Goal: Information Seeking & Learning: Find specific fact

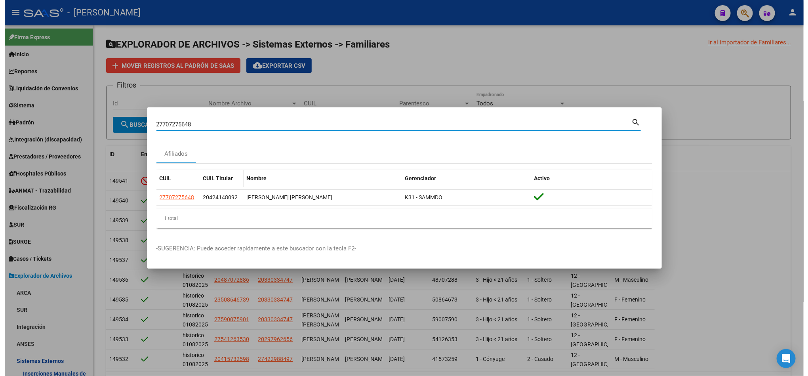
scroll to position [95, 0]
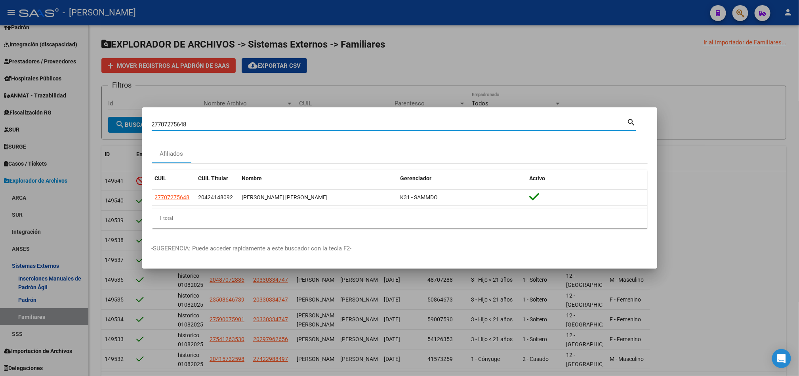
click at [650, 43] on div at bounding box center [399, 188] width 799 height 376
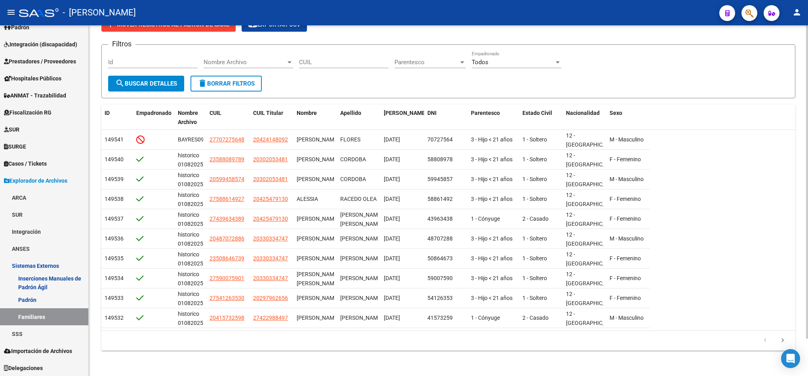
scroll to position [0, 0]
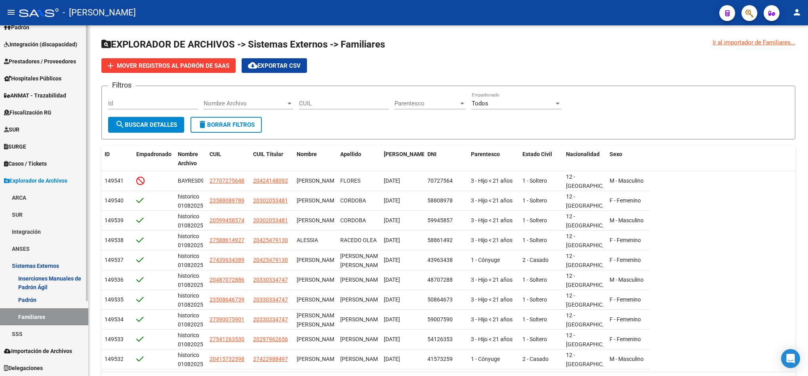
click at [58, 181] on span "Explorador de Archivos" at bounding box center [35, 180] width 63 height 9
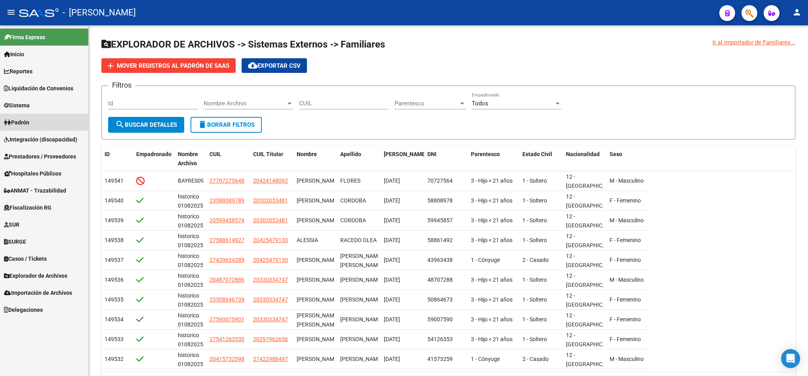
click at [49, 119] on link "Padrón" at bounding box center [44, 122] width 88 height 17
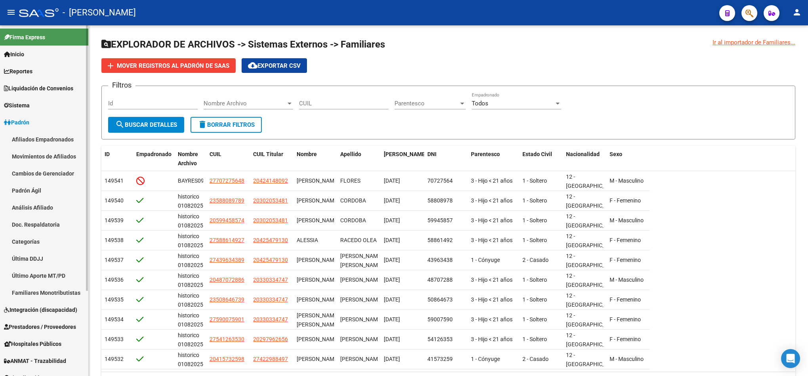
click at [43, 143] on link "Afiliados Empadronados" at bounding box center [44, 139] width 88 height 17
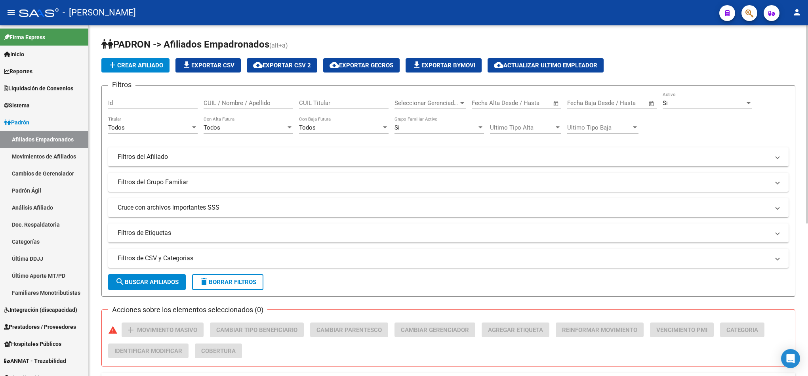
click at [410, 97] on div "Seleccionar Gerenciador Seleccionar Gerenciador" at bounding box center [429, 100] width 71 height 17
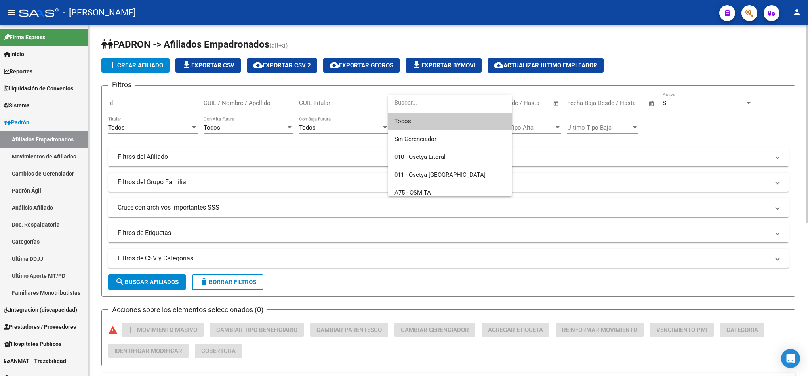
click at [431, 116] on span "Todos" at bounding box center [449, 121] width 111 height 18
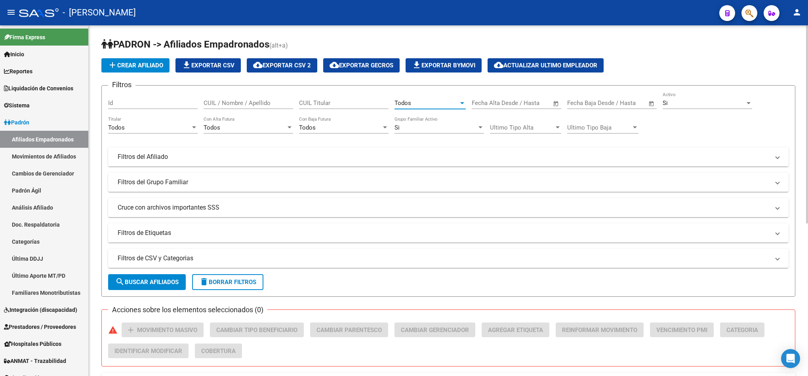
click at [142, 283] on span "search Buscar Afiliados" at bounding box center [146, 281] width 63 height 7
click at [292, 65] on span "cloud_download Exportar CSV 2" at bounding box center [282, 65] width 58 height 7
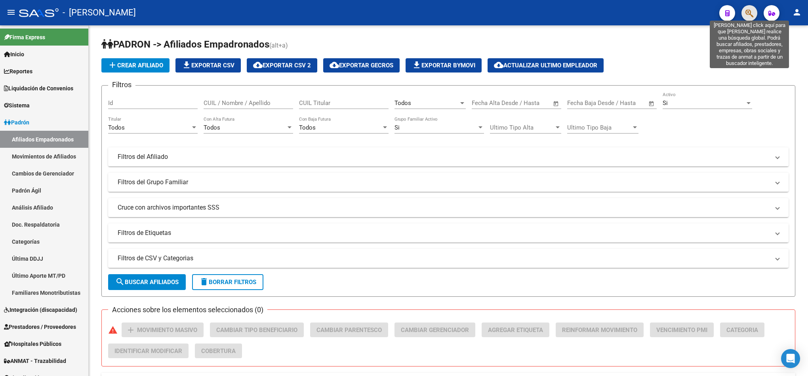
click at [750, 12] on icon "button" at bounding box center [749, 13] width 8 height 9
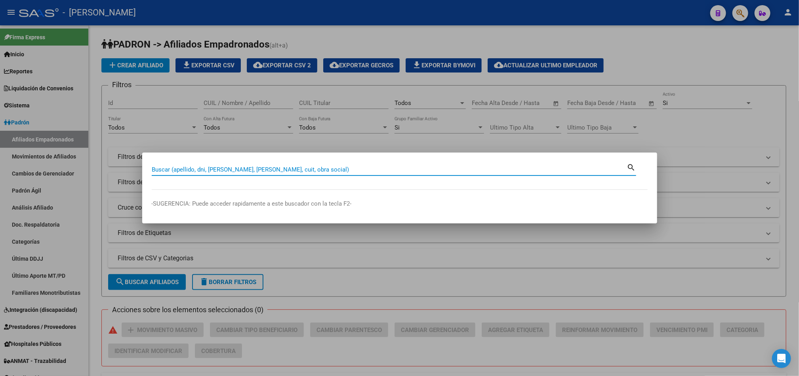
paste input "20419529304"
type input "20419529304"
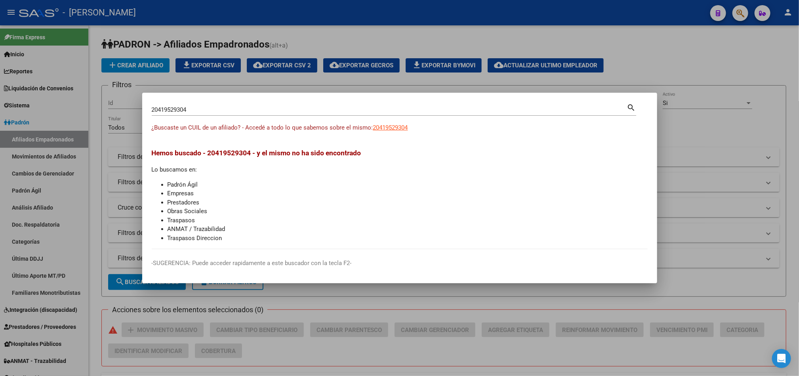
click at [366, 131] on span "¿Buscaste un CUIL de un afiliado? - Accedé a todo lo que sabemos sobre el mismo:" at bounding box center [262, 127] width 221 height 7
click at [379, 128] on span "20419529304" at bounding box center [390, 127] width 35 height 7
type textarea "20419529304"
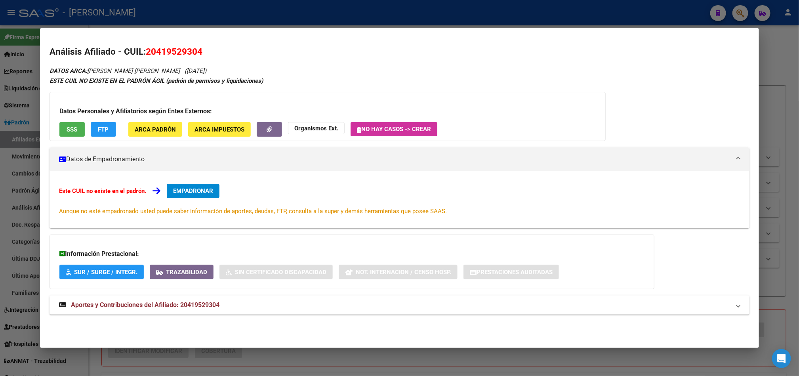
click at [153, 290] on div "DATOS ARCA: [PERSON_NAME] [PERSON_NAME] ([DATE]) ESTE CUIL NO EXISTE EN EL [PER…" at bounding box center [399, 194] width 700 height 257
click at [155, 301] on span "Aportes y Contribuciones del Afiliado: 20419529304" at bounding box center [145, 305] width 148 height 8
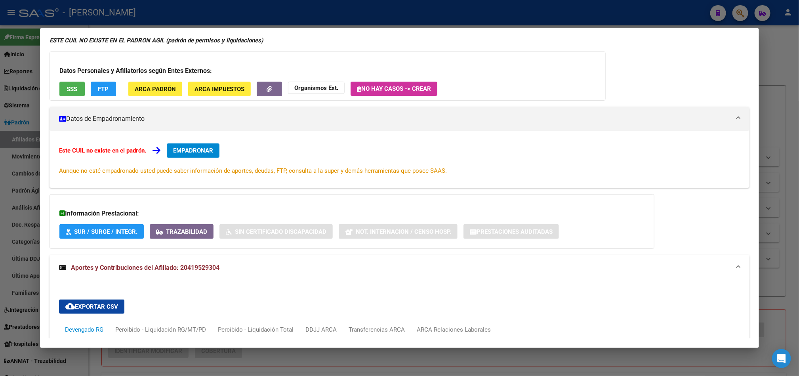
scroll to position [291, 0]
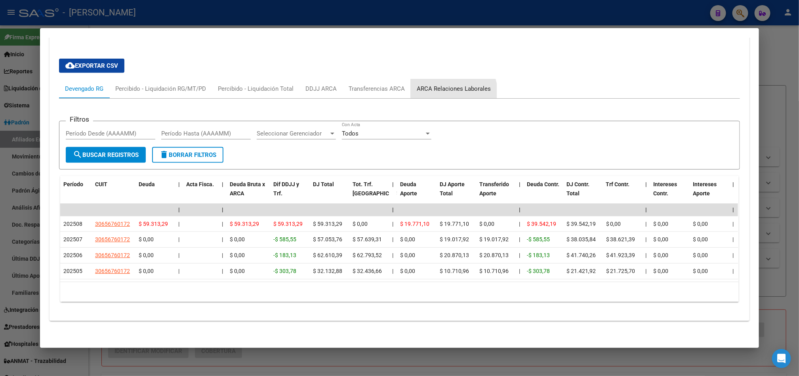
click at [447, 84] on div "ARCA Relaciones Laborales" at bounding box center [454, 88] width 74 height 9
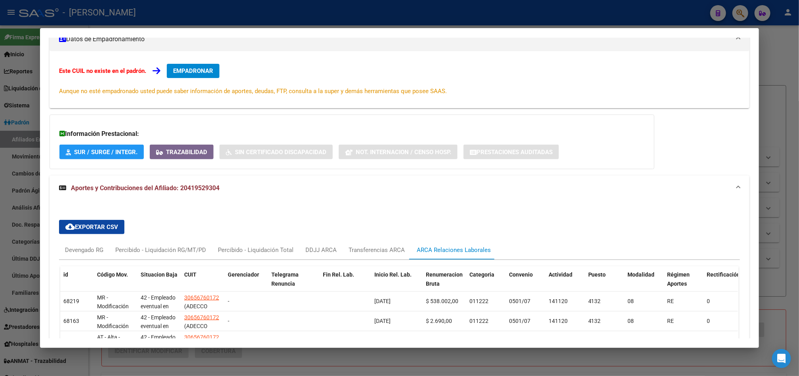
scroll to position [202, 0]
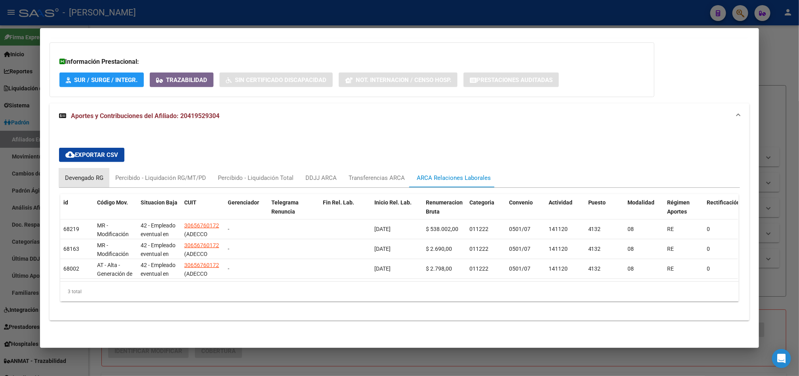
click at [90, 173] on div "Devengado RG" at bounding box center [84, 177] width 38 height 9
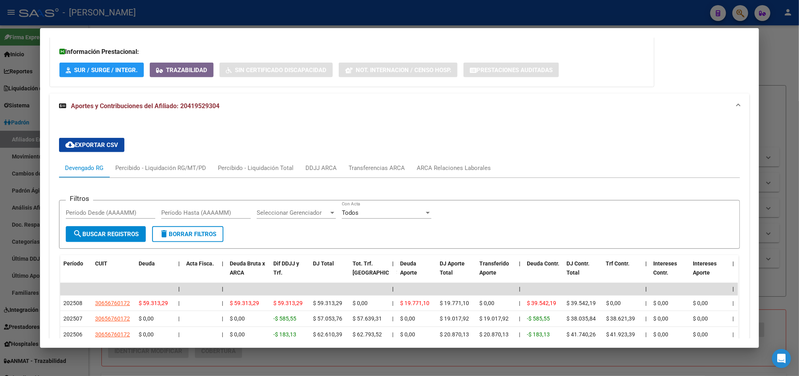
click at [0, 93] on div at bounding box center [399, 188] width 799 height 376
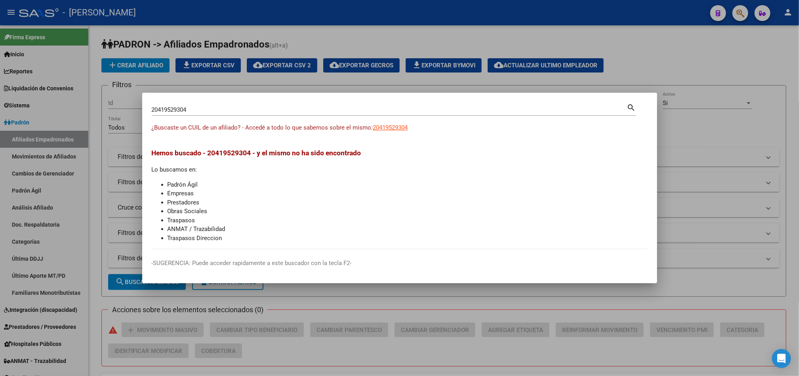
click at [190, 109] on input "20419529304" at bounding box center [389, 109] width 475 height 7
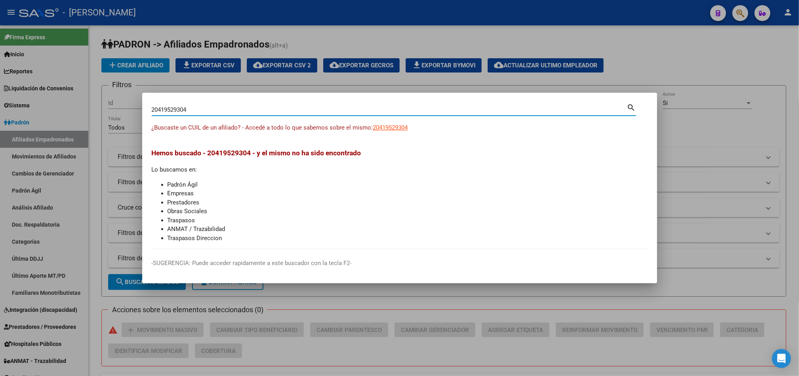
click at [190, 109] on input "20419529304" at bounding box center [389, 109] width 475 height 7
paste input "30512927"
type input "30512927"
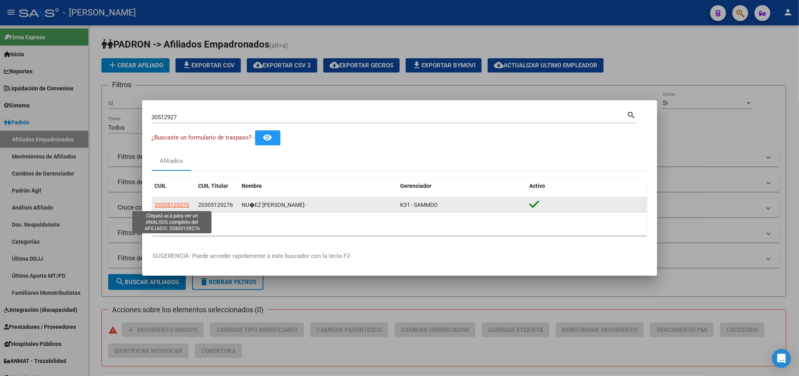
click at [179, 207] on span "20305129276" at bounding box center [172, 205] width 35 height 6
type textarea "20305129276"
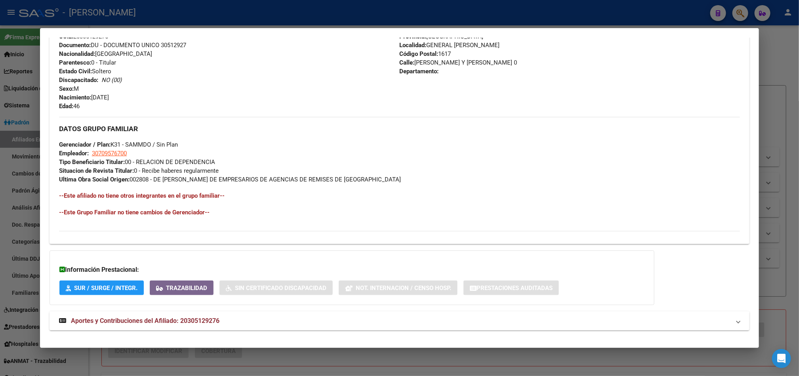
scroll to position [310, 0]
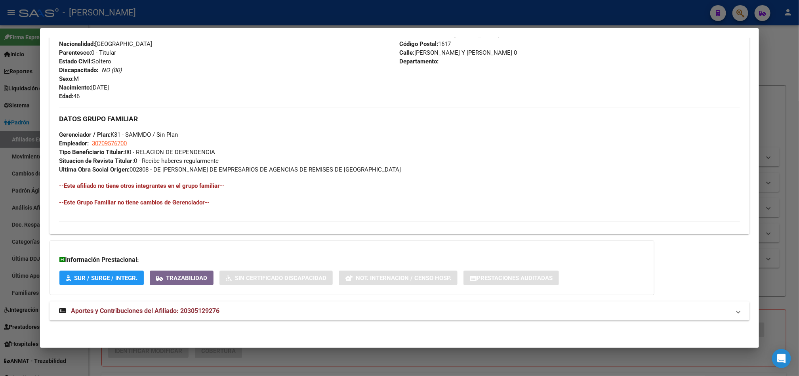
click at [217, 323] on div "DATOS [PERSON_NAME] ÁGIL: NU�EZ [PERSON_NAME] - | ACTIVO | AFILIADO TITULAR Dat…" at bounding box center [399, 42] width 700 height 573
click at [250, 308] on mat-panel-title "Aportes y Contribuciones del Afiliado: 20305129276" at bounding box center [394, 311] width 671 height 10
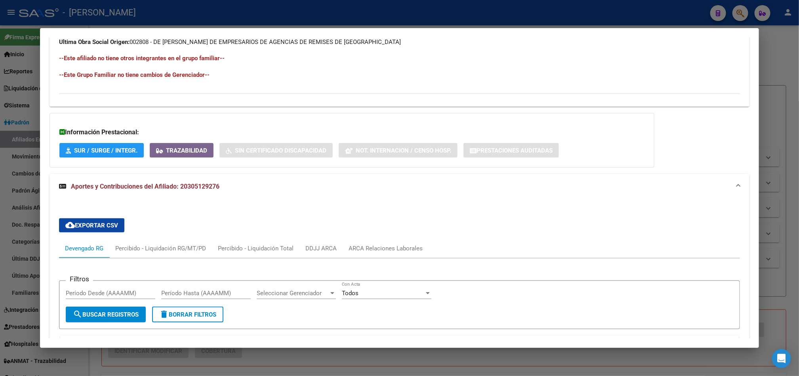
scroll to position [535, 0]
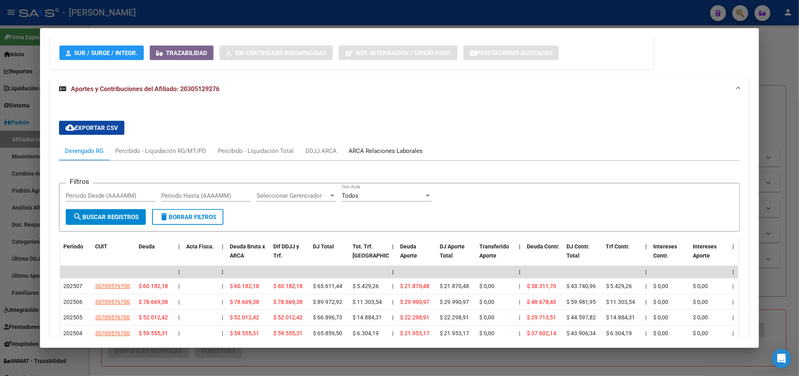
click at [384, 152] on div "ARCA Relaciones Laborales" at bounding box center [385, 151] width 74 height 9
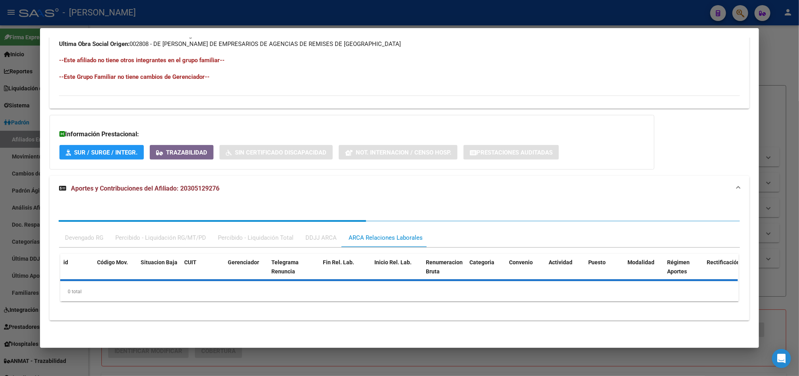
scroll to position [479, 0]
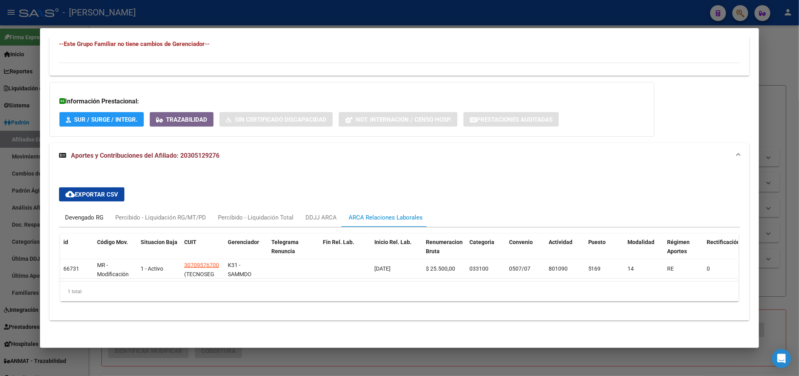
click at [93, 213] on div "Devengado RG" at bounding box center [84, 217] width 38 height 9
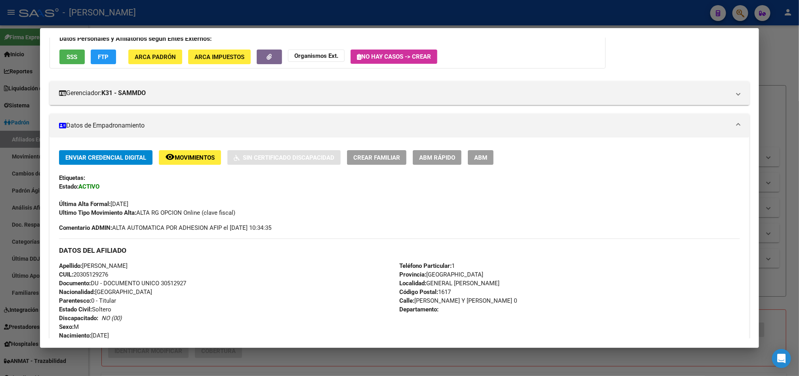
scroll to position [0, 0]
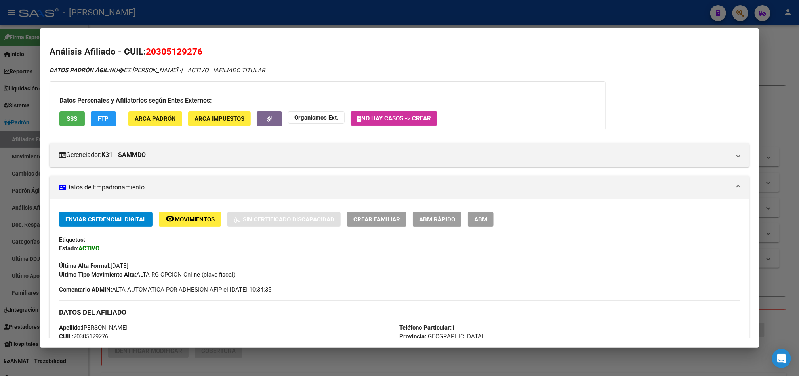
drag, startPoint x: 152, startPoint y: 50, endPoint x: 192, endPoint y: 54, distance: 39.8
click at [192, 54] on span "20305129276" at bounding box center [174, 51] width 57 height 10
copy span "30512927"
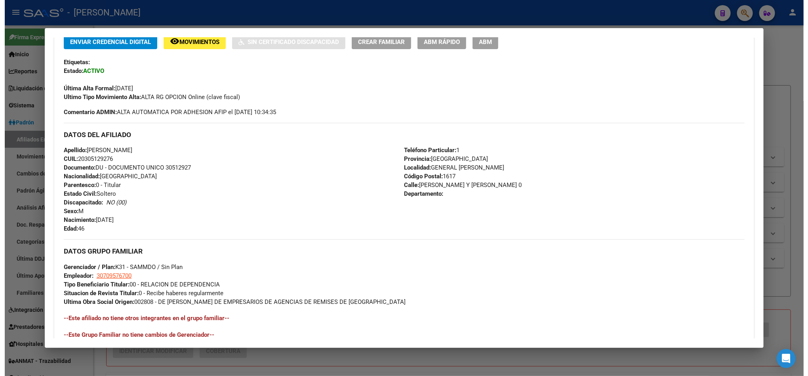
scroll to position [178, 0]
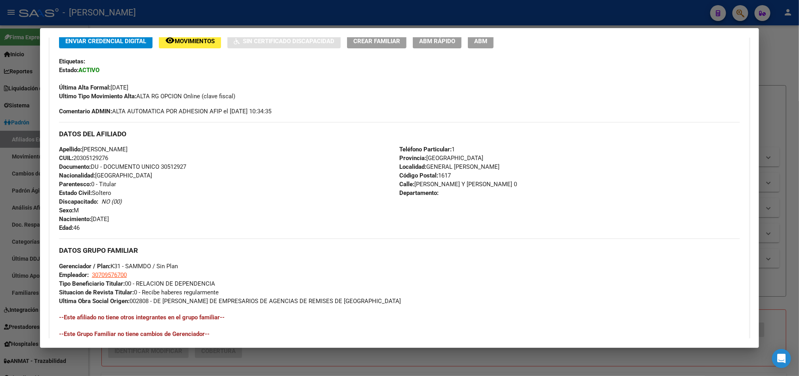
click at [0, 227] on div at bounding box center [399, 188] width 799 height 376
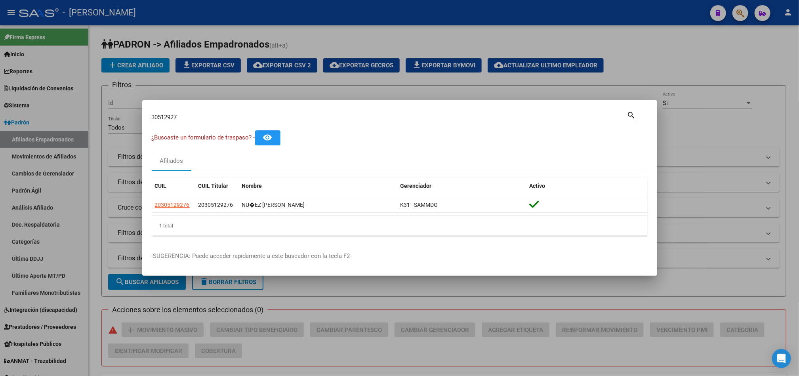
click at [0, 159] on div at bounding box center [399, 188] width 799 height 376
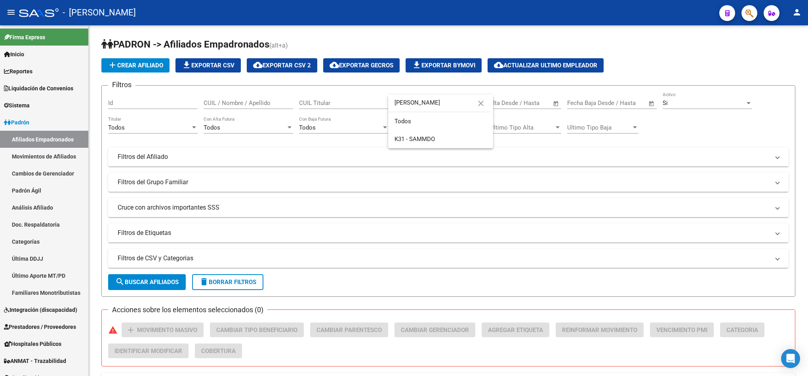
drag, startPoint x: 412, startPoint y: 104, endPoint x: 366, endPoint y: 110, distance: 46.8
click at [366, 110] on div "sam close Todos K31 - SAMMDO" at bounding box center [404, 188] width 808 height 376
click at [380, 85] on div at bounding box center [404, 188] width 808 height 376
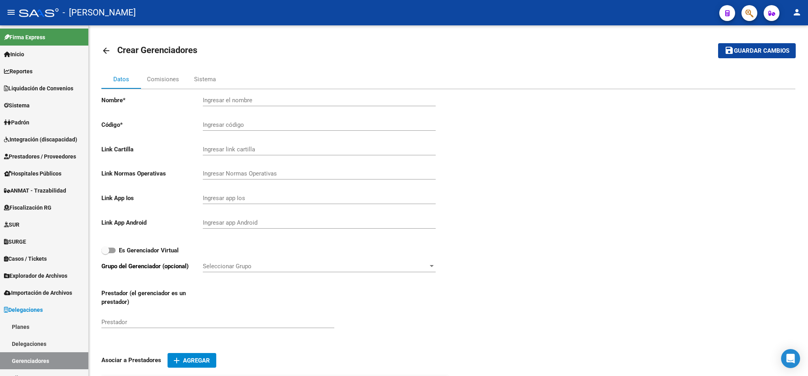
click at [746, 11] on icon "button" at bounding box center [749, 13] width 8 height 9
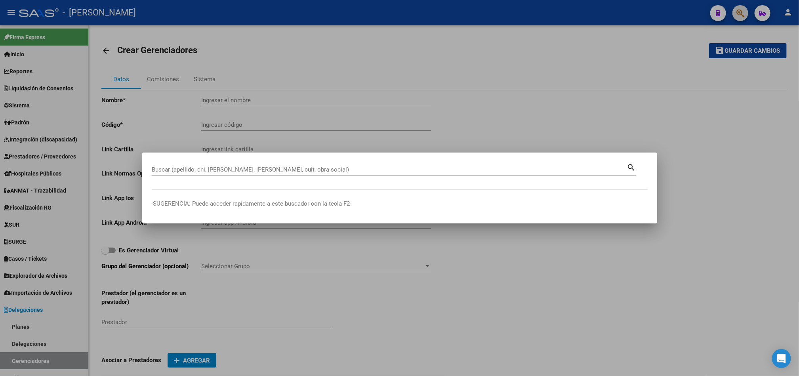
paste input "27596987546"
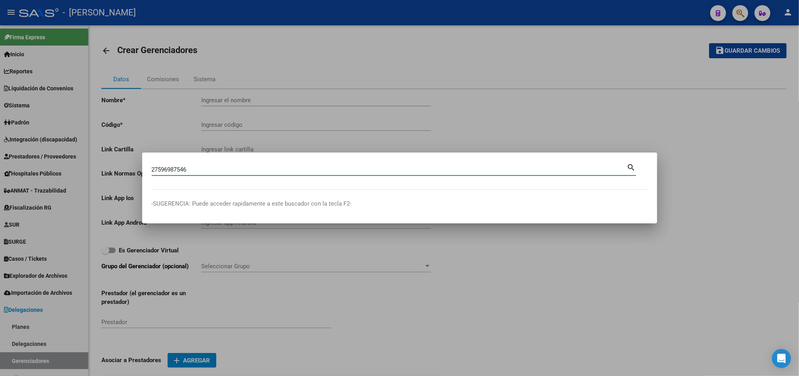
type input "27596987546"
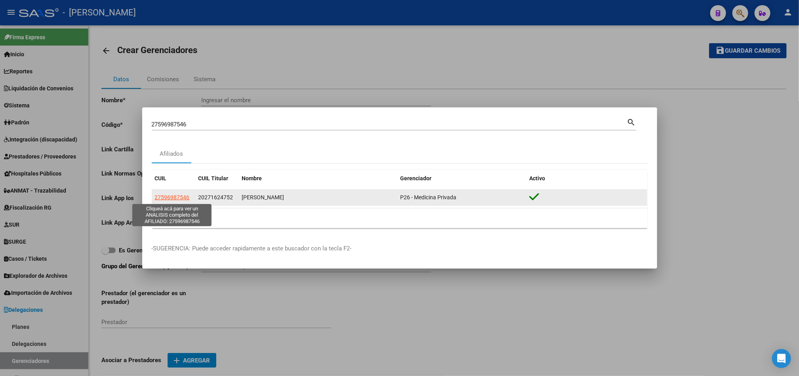
click at [171, 197] on span "27596987546" at bounding box center [172, 197] width 35 height 6
